Goal: Task Accomplishment & Management: Manage account settings

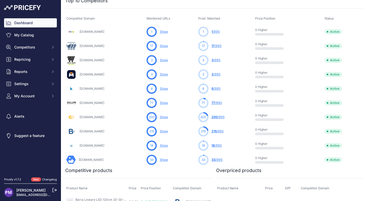
scroll to position [183, 0]
click at [163, 160] on link "Show" at bounding box center [164, 160] width 8 height 4
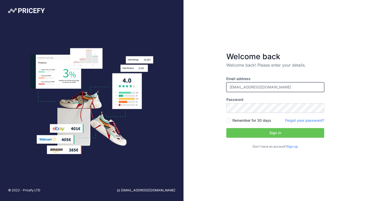
click at [240, 88] on input "[EMAIL_ADDRESS][DOMAIN_NAME]" at bounding box center [275, 87] width 98 height 10
type input "pmasuk@efectoled.com"
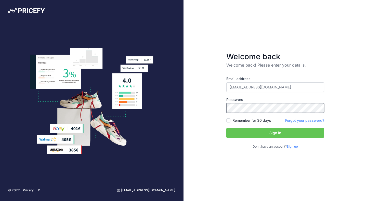
click at [206, 99] on div "Welcome back Welcome back! Please enter your details. Email address pmasuk@efec…" at bounding box center [274, 100] width 183 height 201
click at [228, 122] on input "Remember for 30 days" at bounding box center [228, 121] width 4 height 4
checkbox input "true"
click at [247, 132] on button "Sign in" at bounding box center [275, 133] width 98 height 10
